Goal: Task Accomplishment & Management: Complete application form

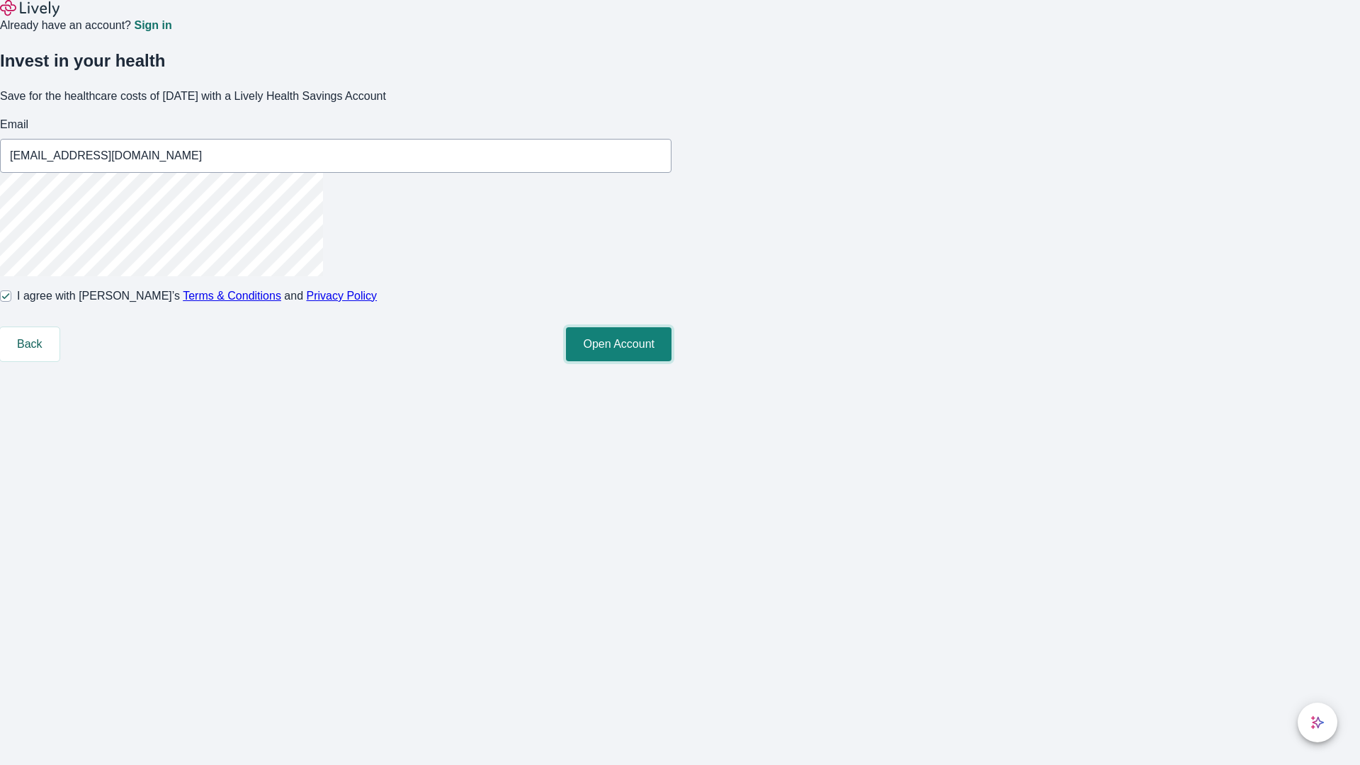
click at [671, 361] on button "Open Account" at bounding box center [619, 344] width 106 height 34
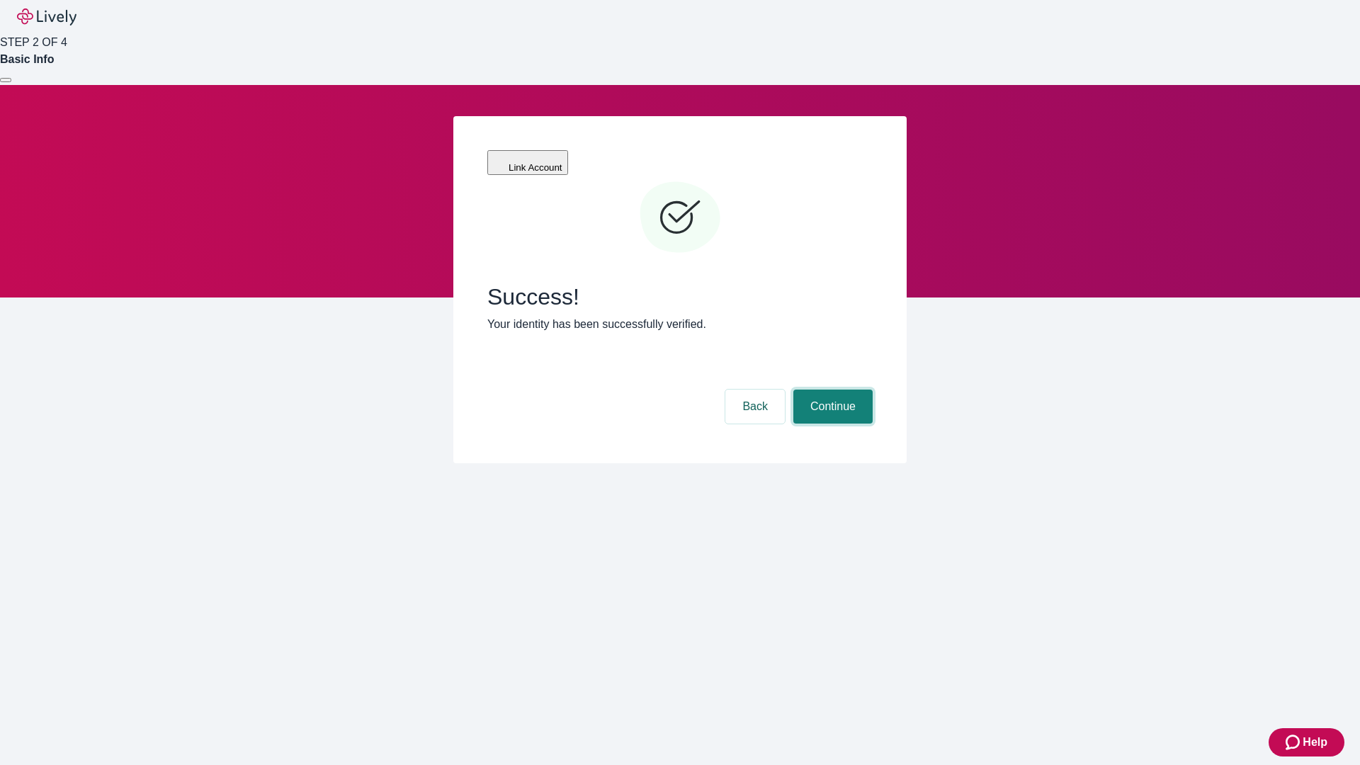
click at [831, 389] on button "Continue" at bounding box center [832, 406] width 79 height 34
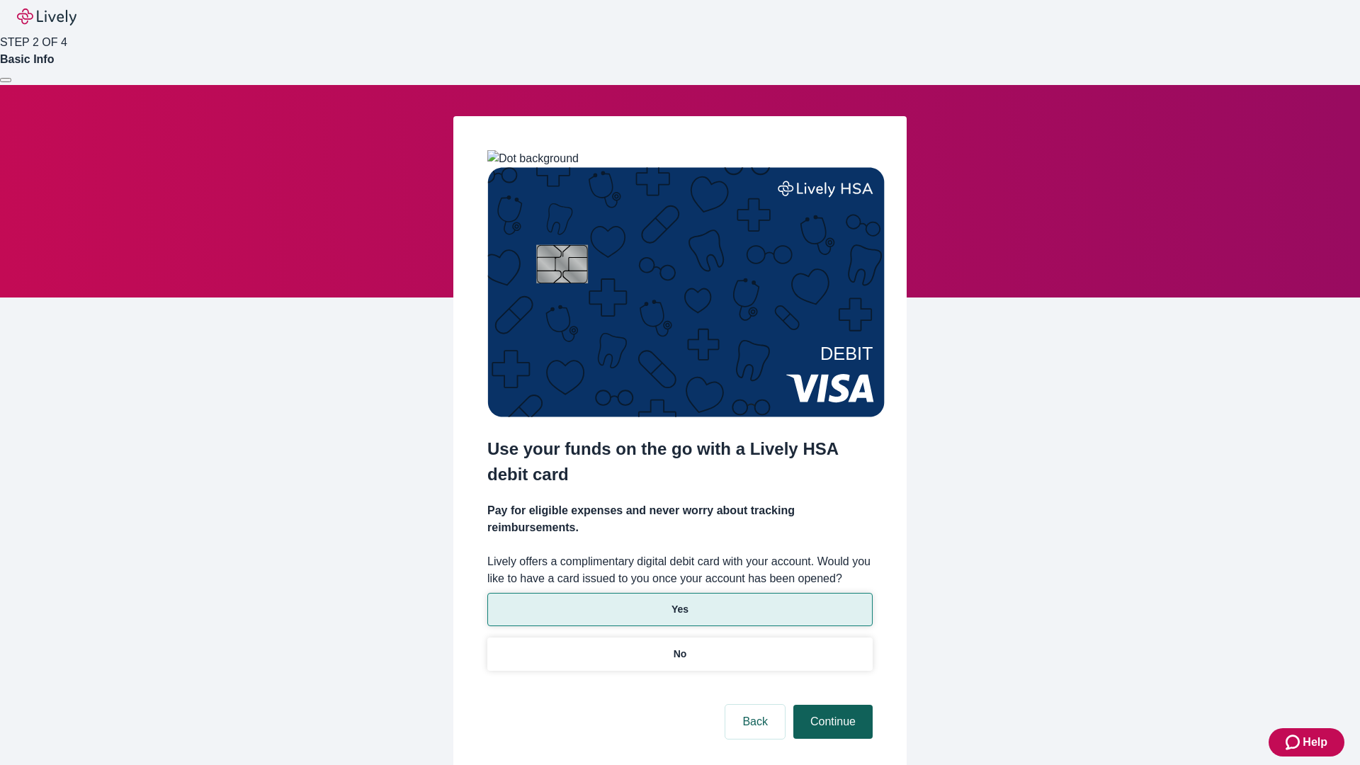
click at [679, 602] on p "Yes" at bounding box center [679, 609] width 17 height 15
click at [831, 705] on button "Continue" at bounding box center [832, 722] width 79 height 34
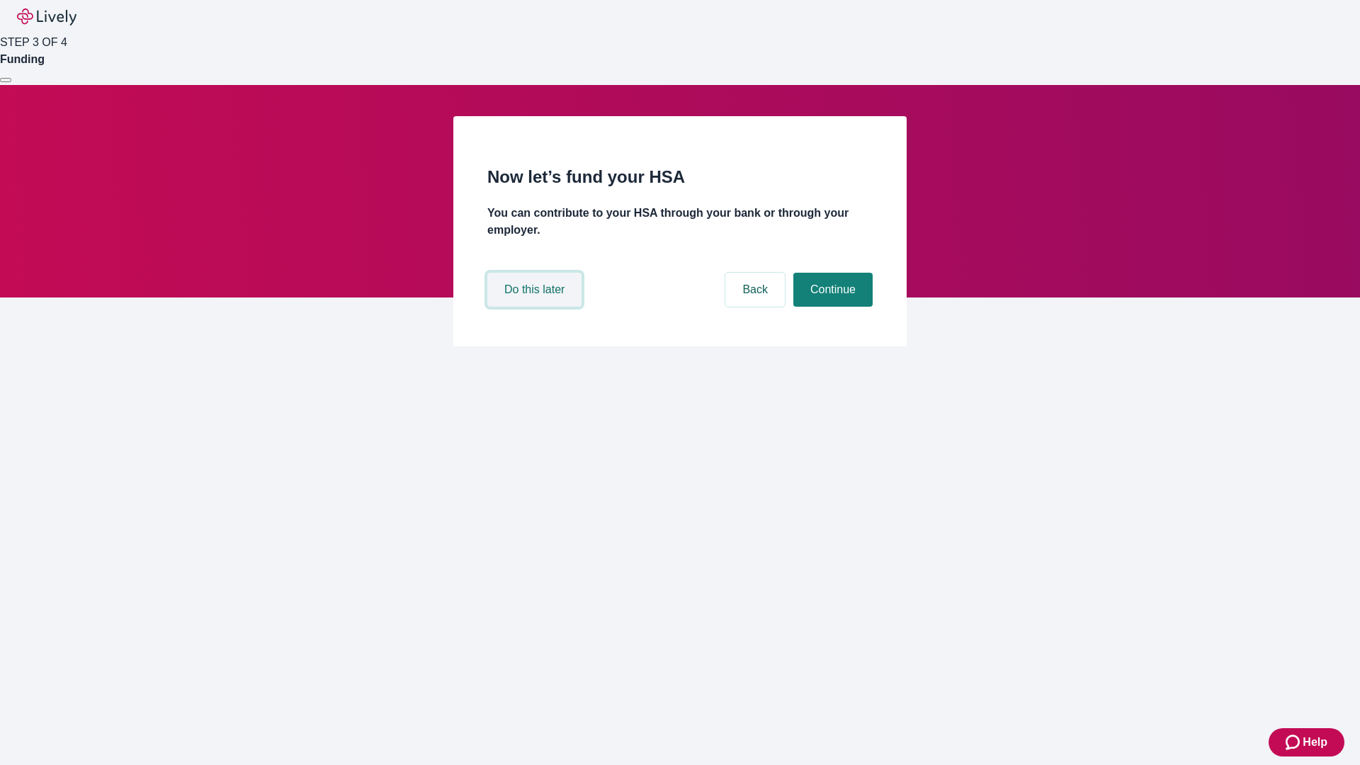
click at [536, 307] on button "Do this later" at bounding box center [534, 290] width 94 height 34
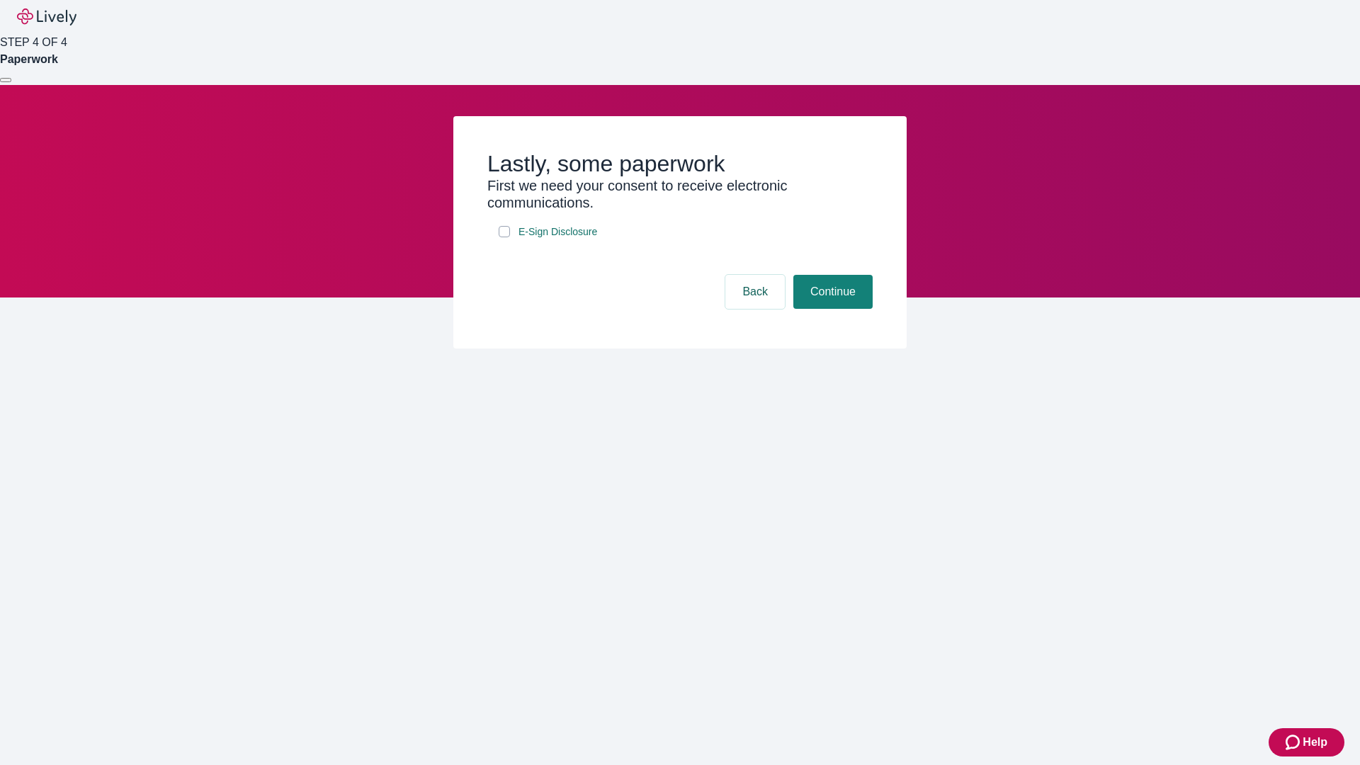
click at [504, 237] on input "E-Sign Disclosure" at bounding box center [504, 231] width 11 height 11
checkbox input "true"
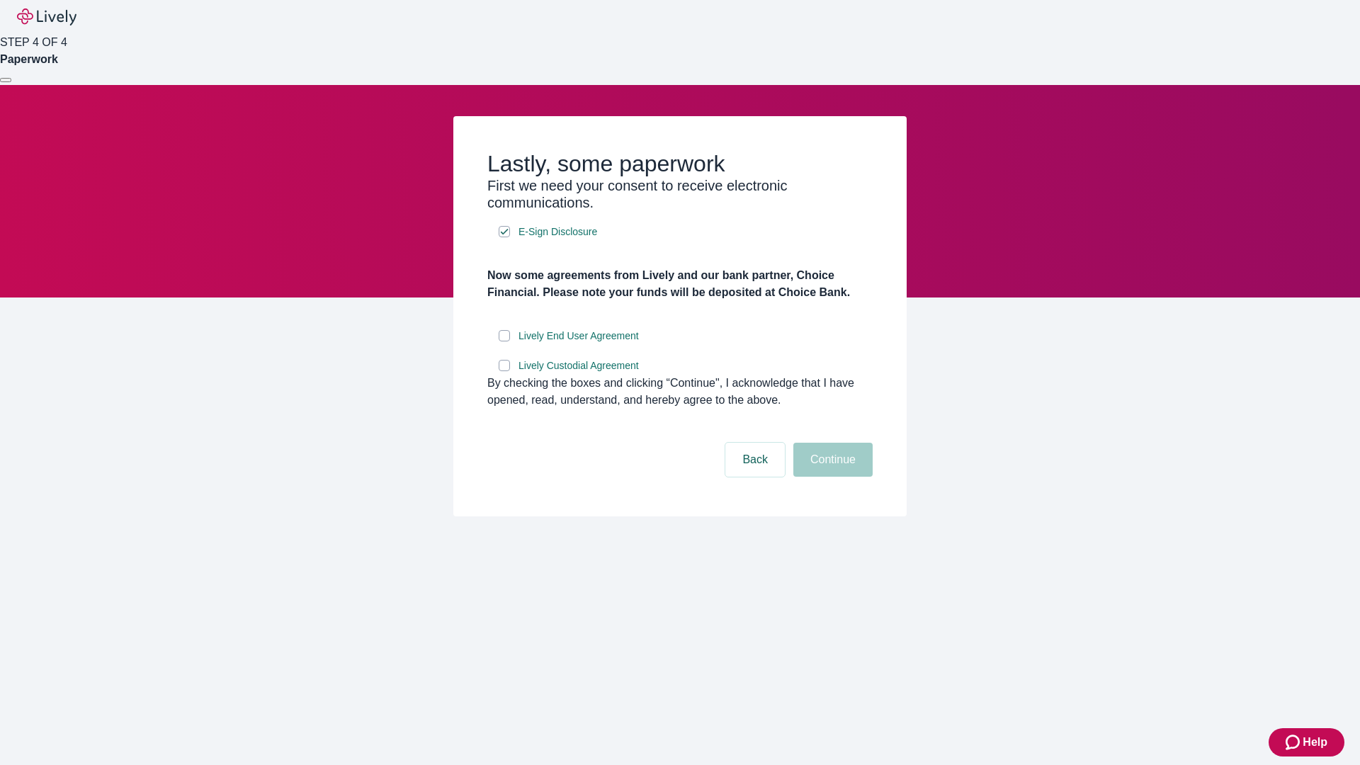
click at [504, 341] on input "Lively End User Agreement" at bounding box center [504, 335] width 11 height 11
checkbox input "true"
click at [504, 371] on input "Lively Custodial Agreement" at bounding box center [504, 365] width 11 height 11
checkbox input "true"
click at [831, 477] on button "Continue" at bounding box center [832, 460] width 79 height 34
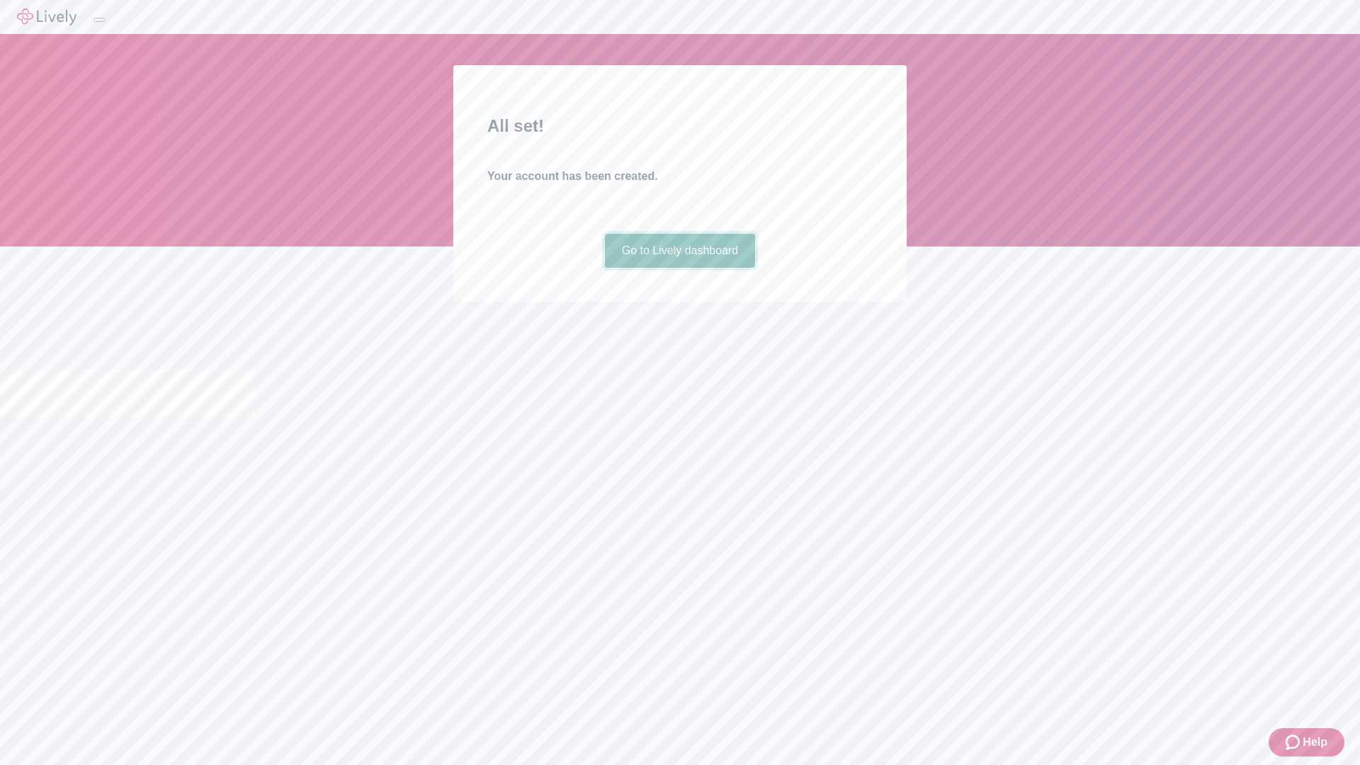
click at [679, 268] on link "Go to Lively dashboard" at bounding box center [680, 251] width 151 height 34
